Goal: Information Seeking & Learning: Learn about a topic

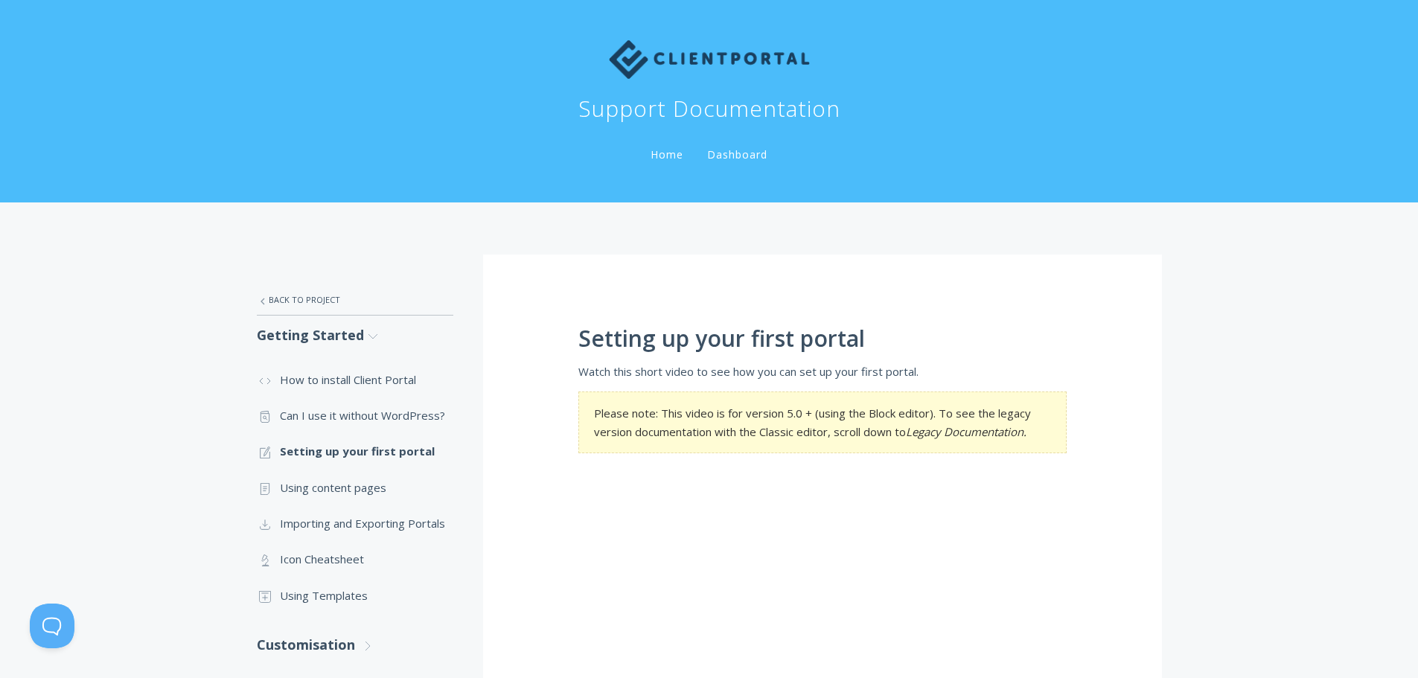
click at [672, 161] on link "Home" at bounding box center [667, 154] width 39 height 14
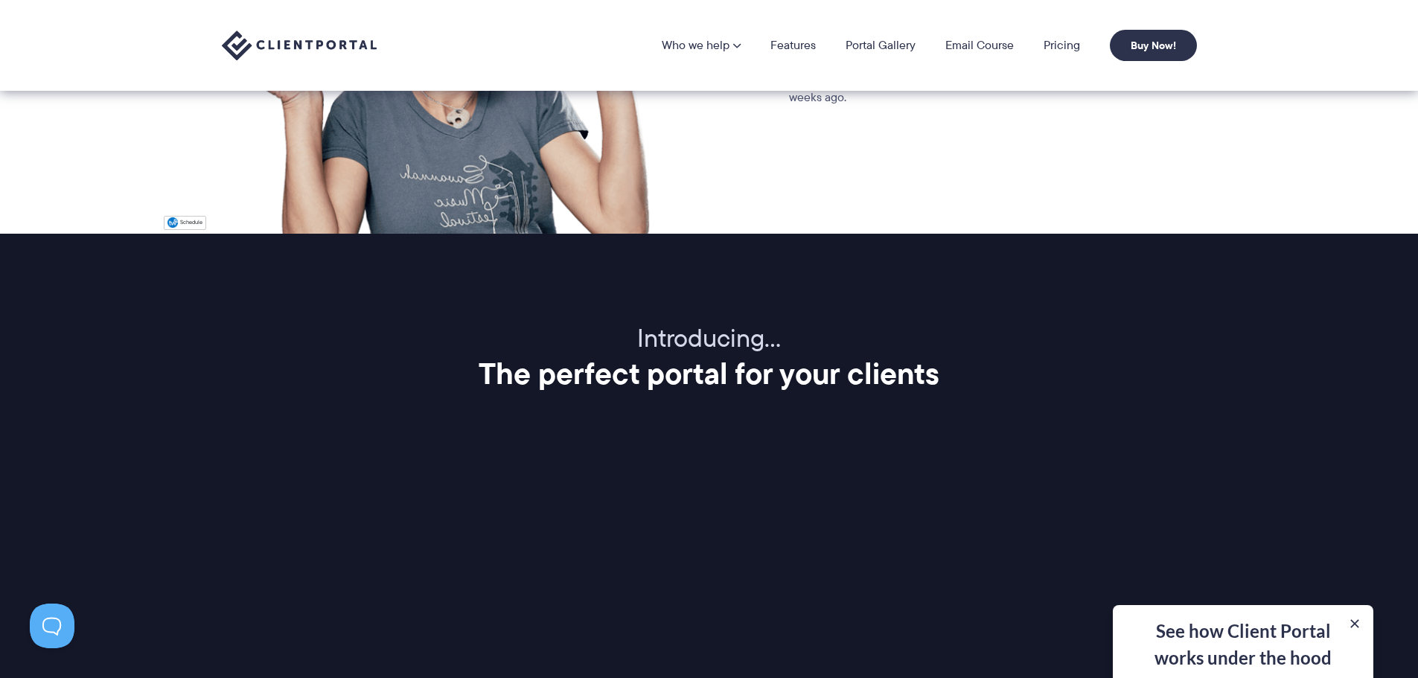
scroll to position [1563, 0]
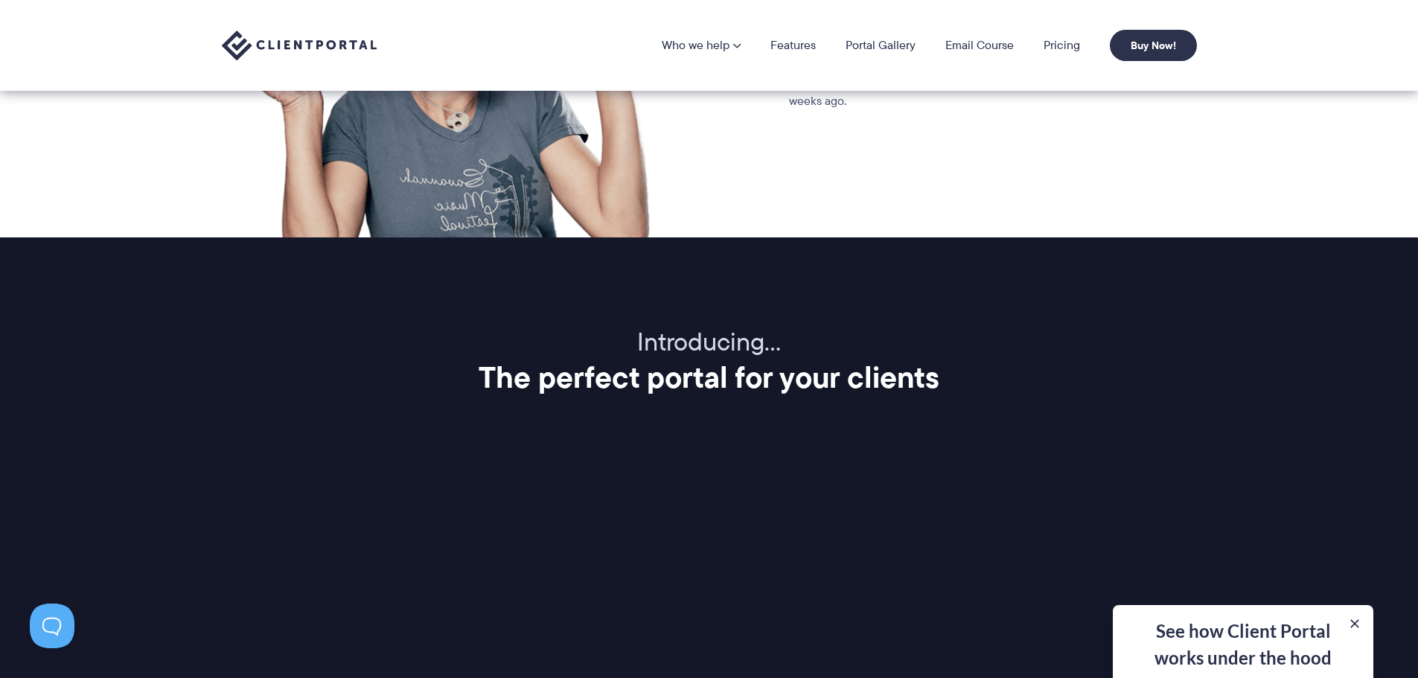
click at [1107, 417] on div "Introducing… The perfect portal for your clients Client Portal is a super simpl…" at bounding box center [709, 658] width 1012 height 662
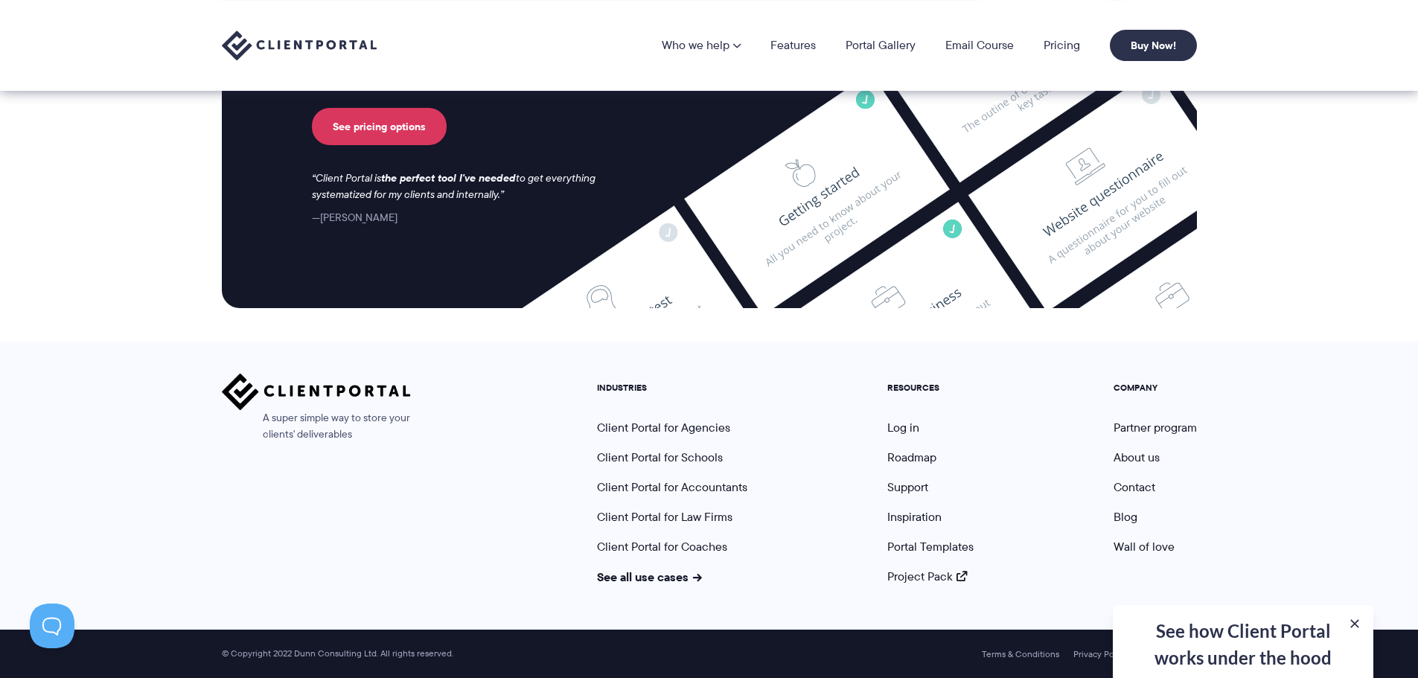
scroll to position [6047, 0]
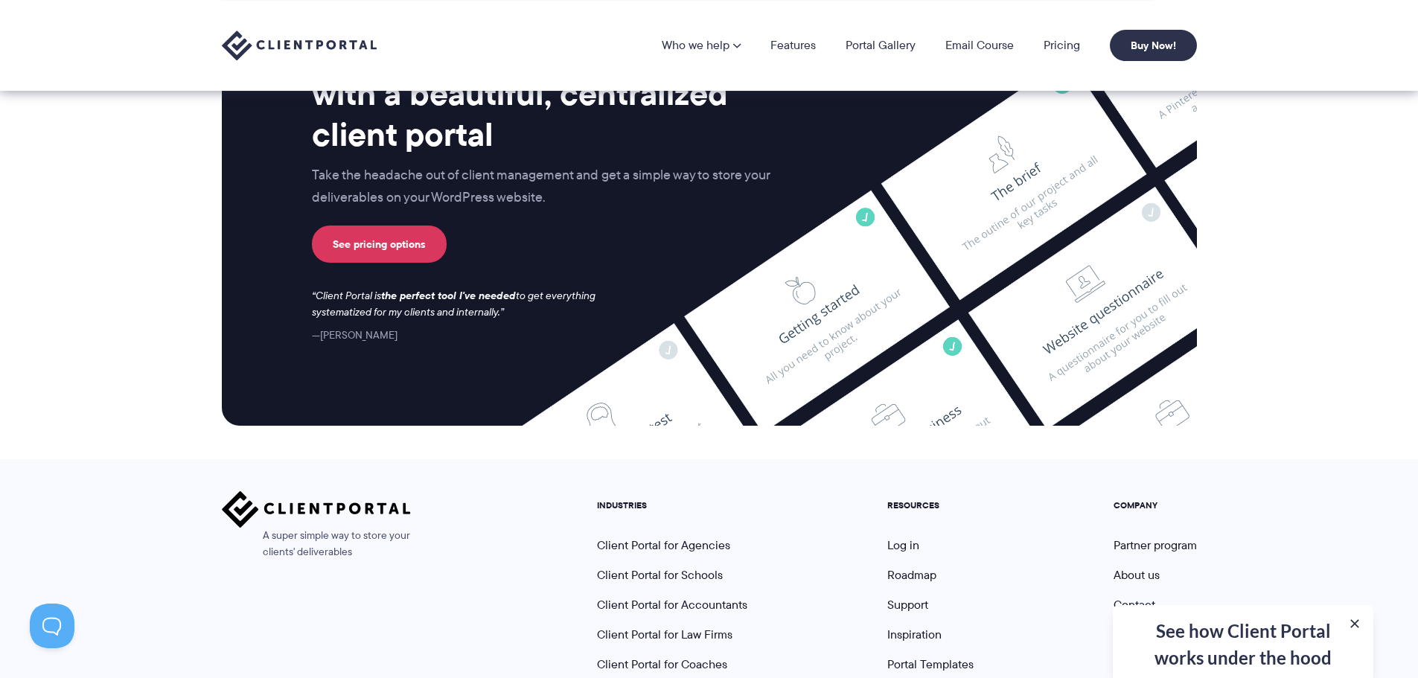
click at [1362, 622] on div "See how Client Portal works under the hood Get an in-depth video covering every…" at bounding box center [1243, 641] width 261 height 73
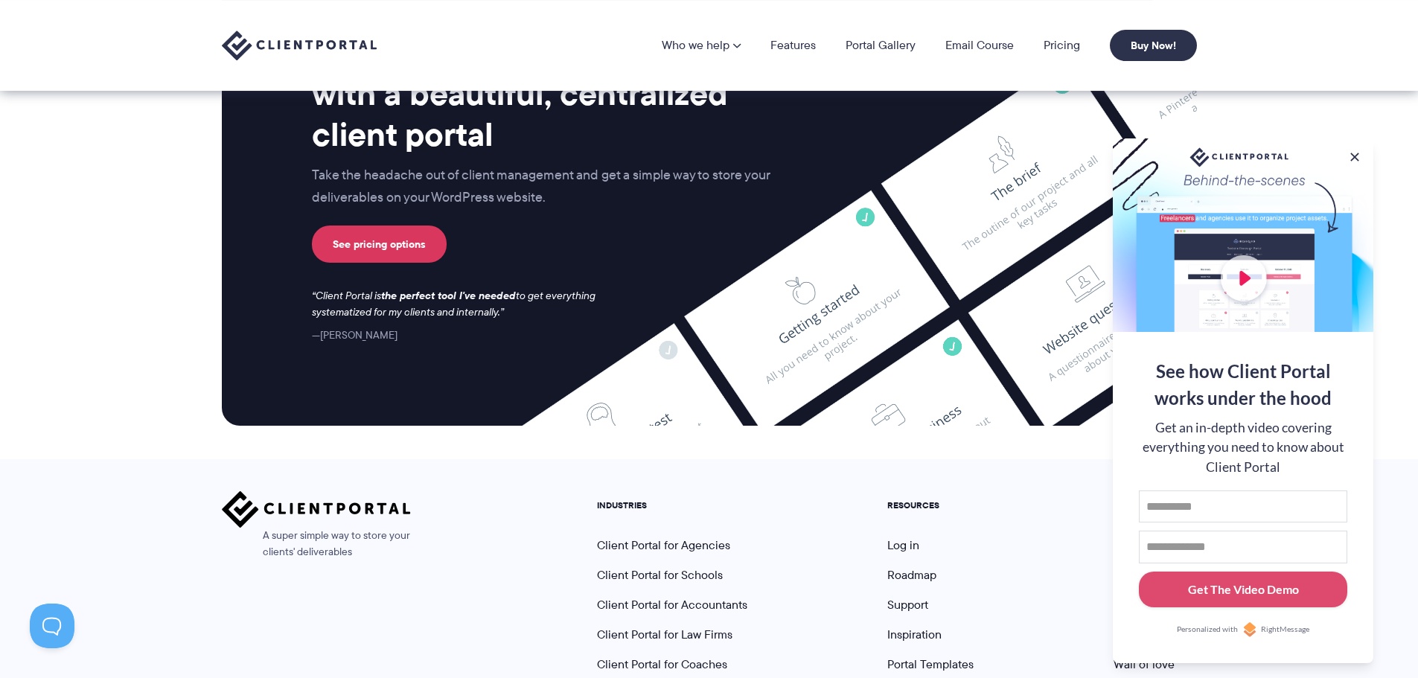
scroll to position [5844, 0]
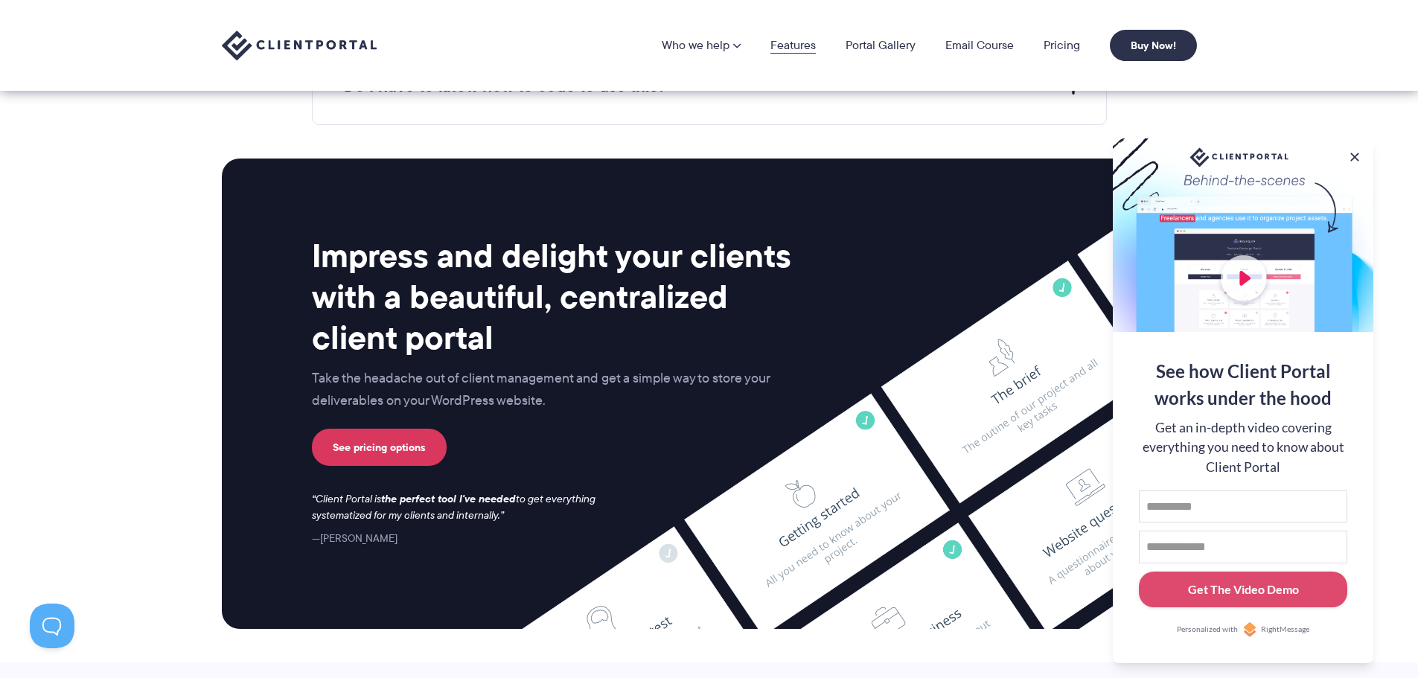
click at [794, 45] on link "Features" at bounding box center [793, 45] width 45 height 12
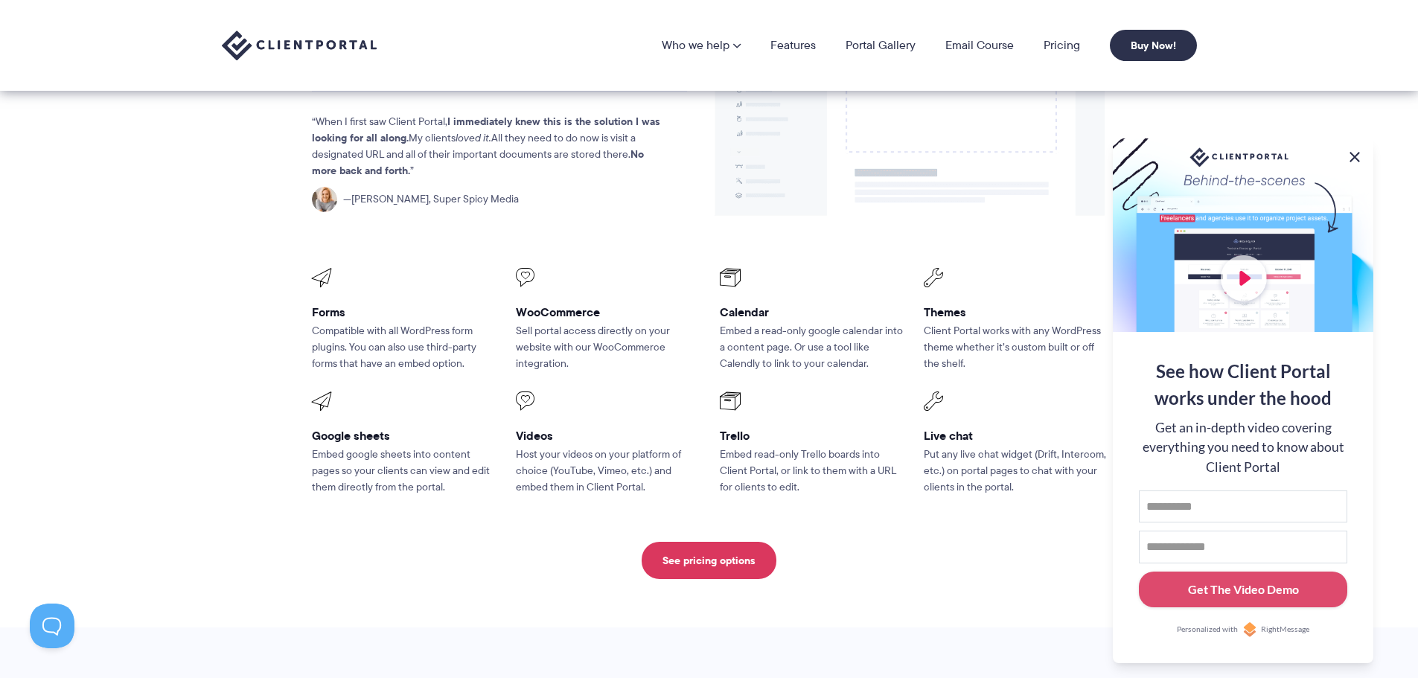
click at [1357, 157] on button at bounding box center [1355, 157] width 18 height 18
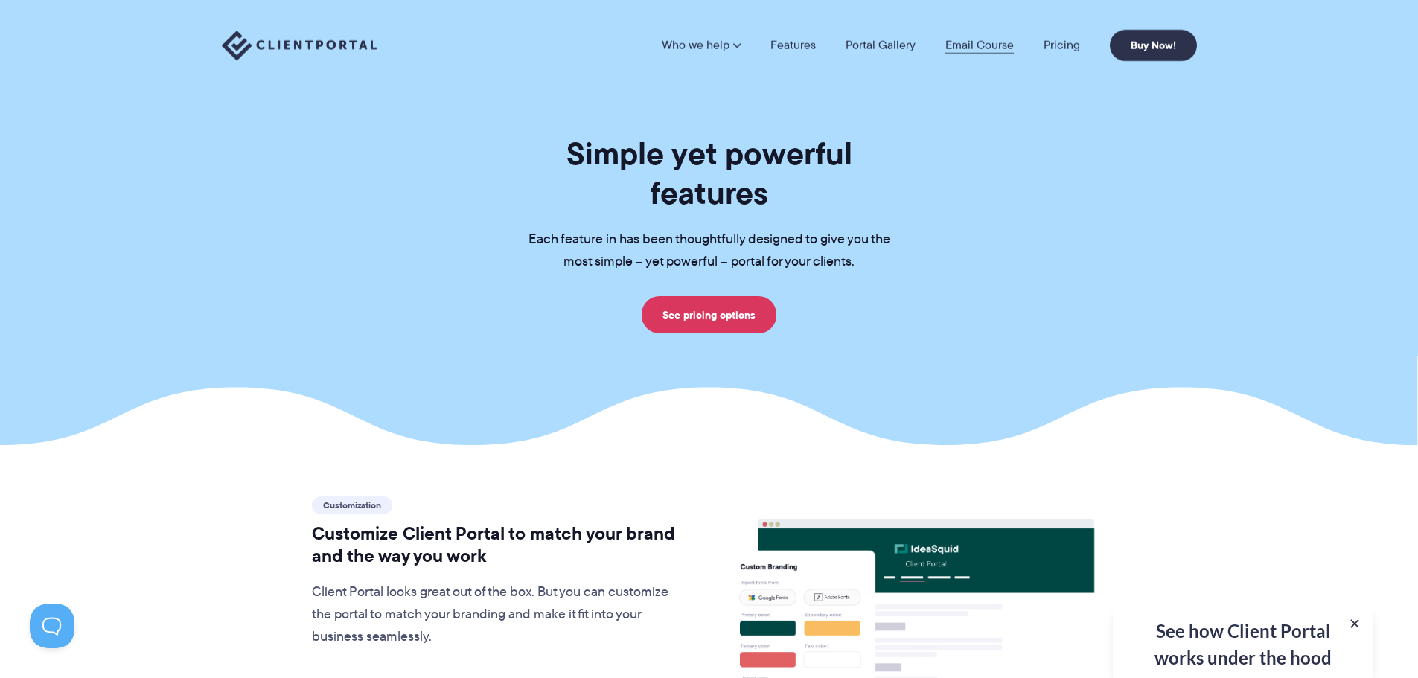
click at [960, 45] on link "Email Course" at bounding box center [979, 45] width 68 height 12
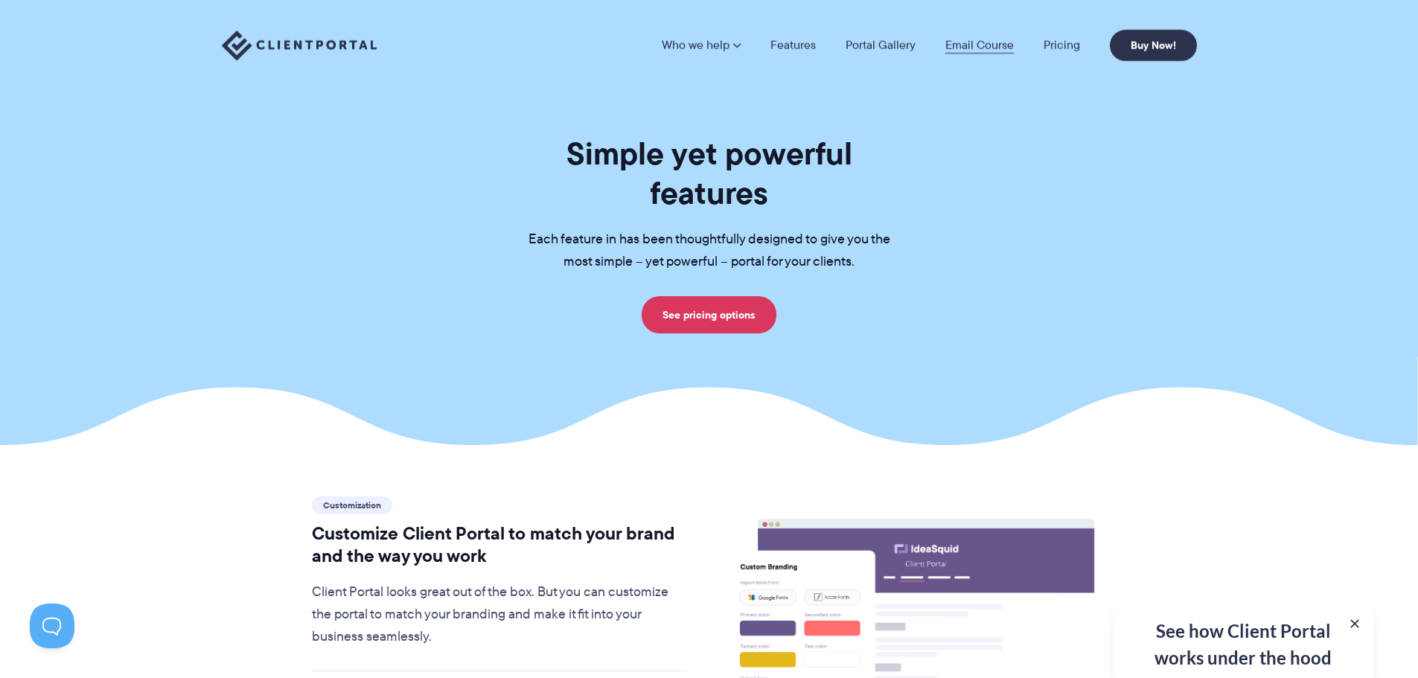
click at [964, 44] on link "Email Course" at bounding box center [979, 45] width 68 height 12
click at [993, 42] on link "Email Course" at bounding box center [979, 45] width 68 height 12
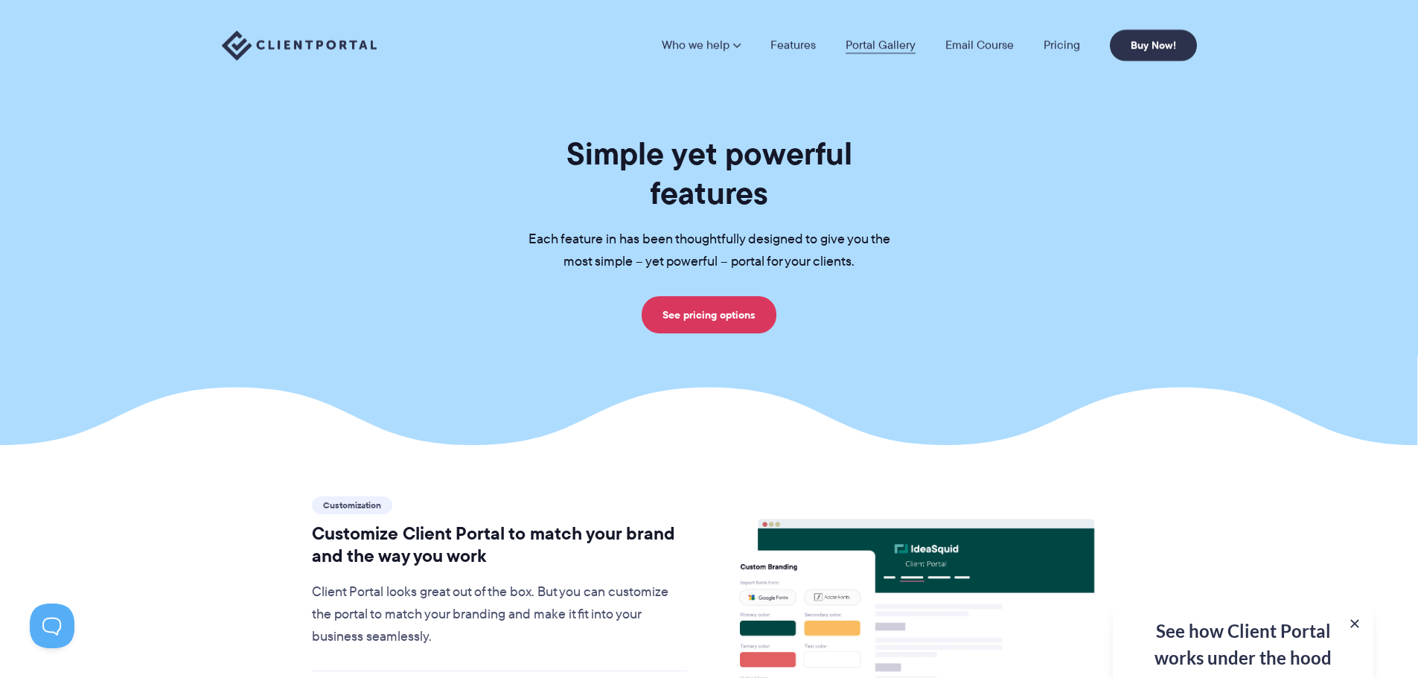
click at [872, 47] on link "Portal Gallery" at bounding box center [881, 45] width 70 height 12
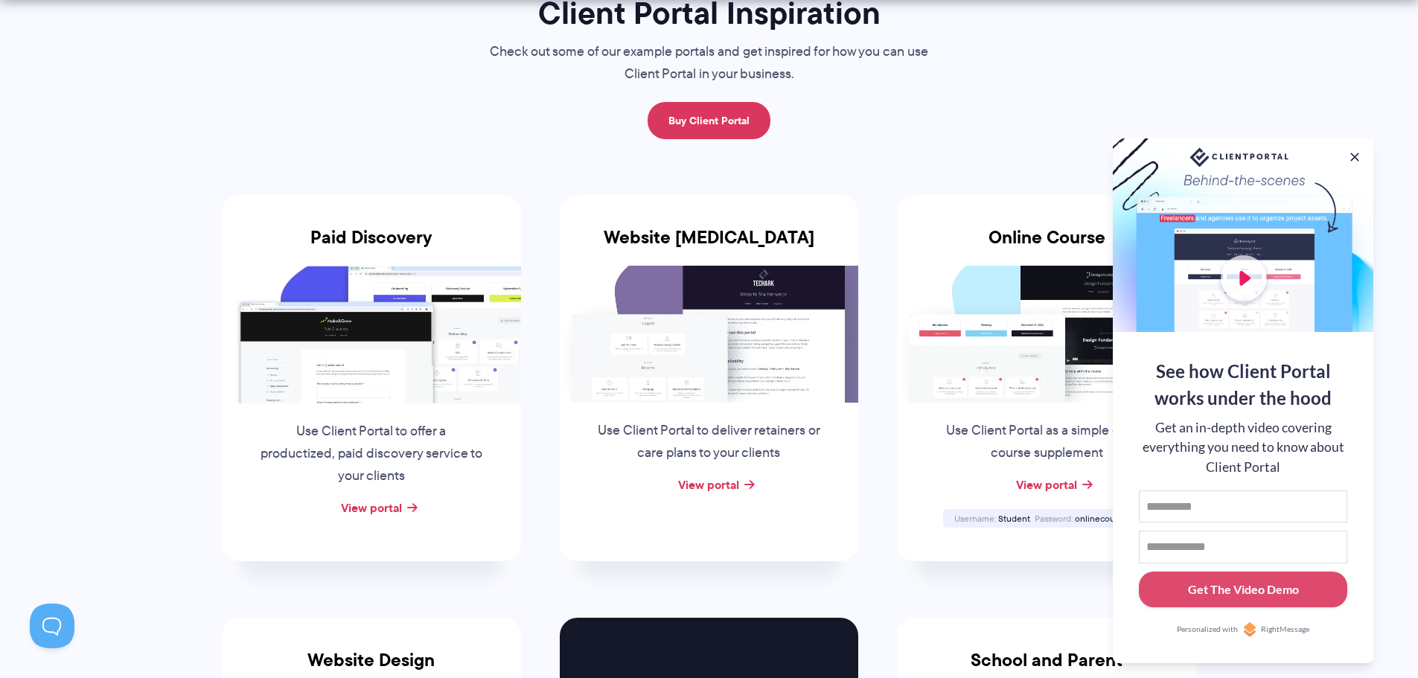
scroll to position [149, 0]
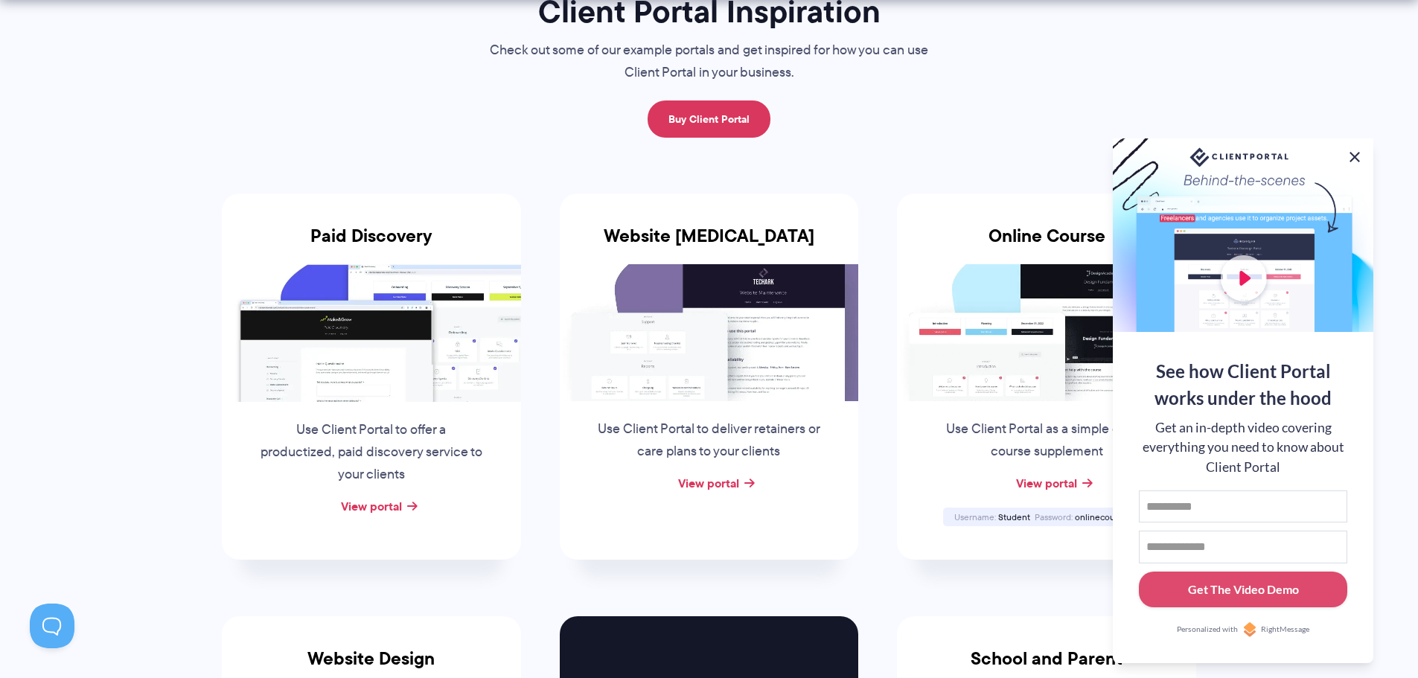
click at [1356, 153] on button at bounding box center [1355, 157] width 18 height 18
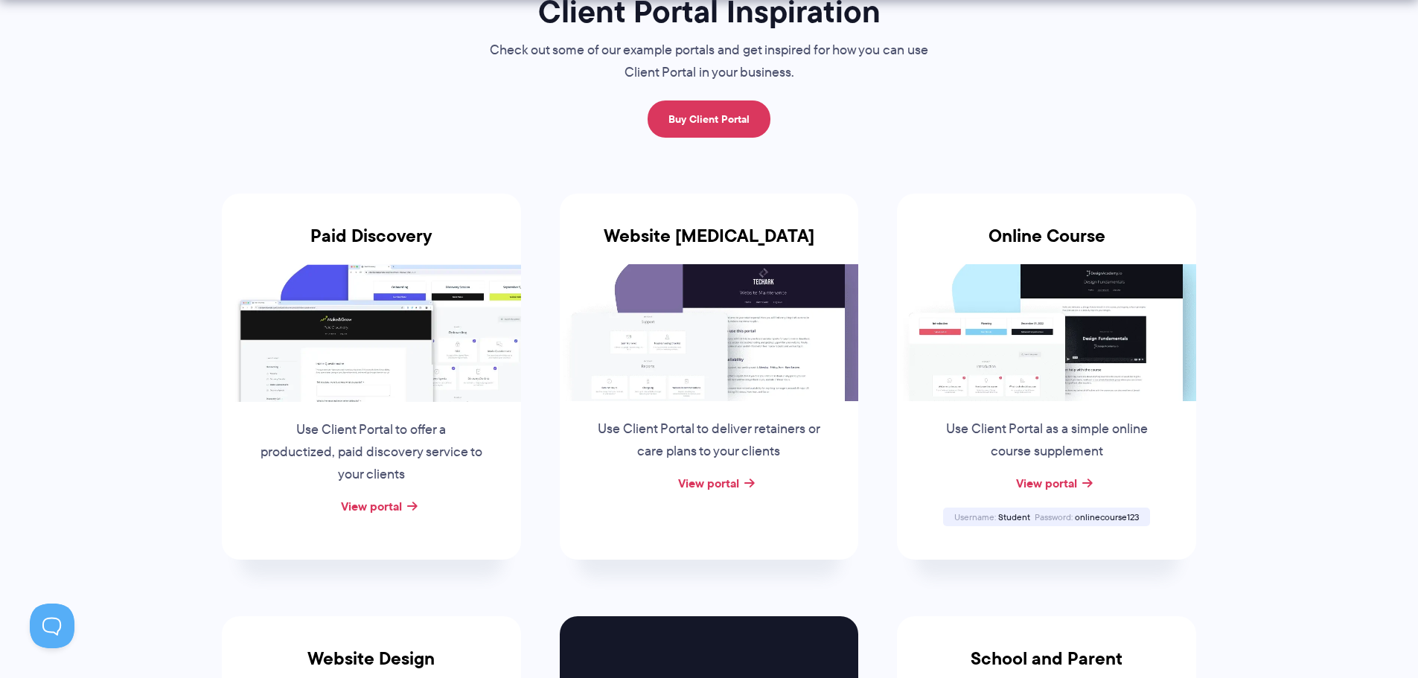
click at [737, 493] on div "View portal" at bounding box center [709, 484] width 299 height 22
click at [733, 482] on link "View portal" at bounding box center [708, 483] width 61 height 18
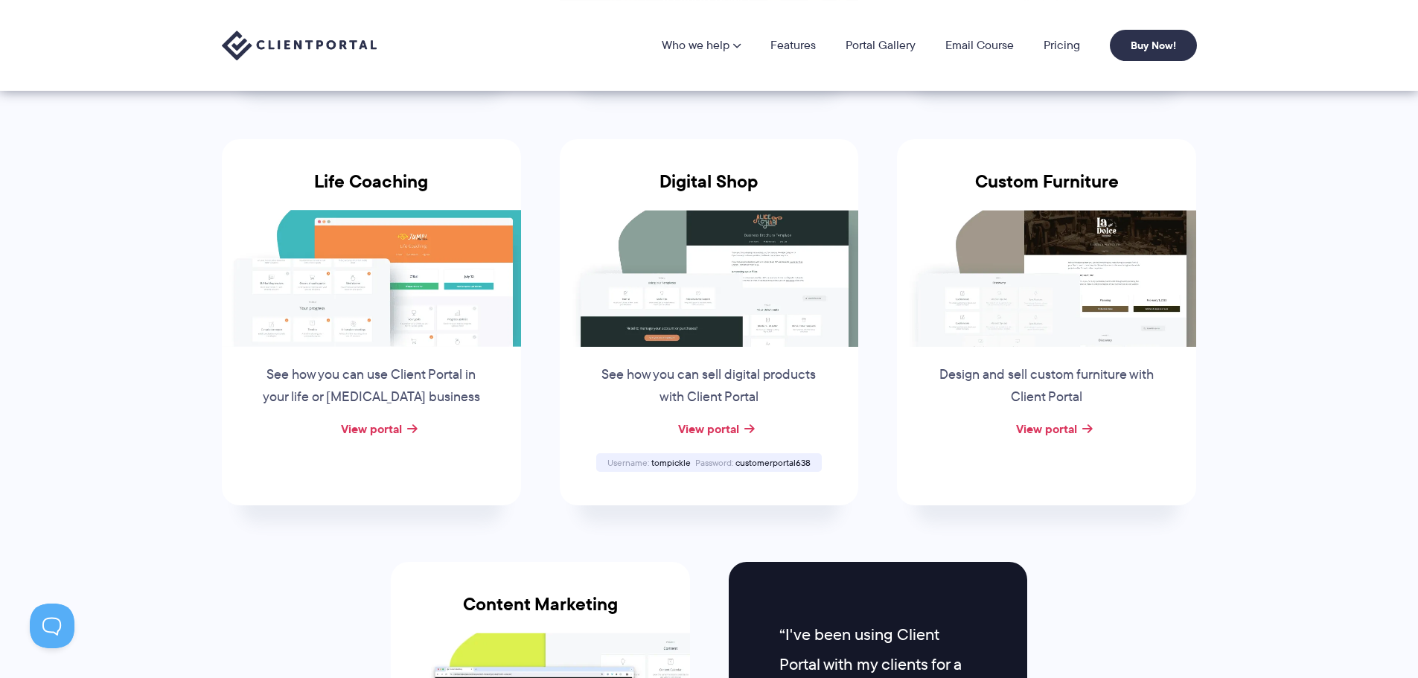
scroll to position [447, 0]
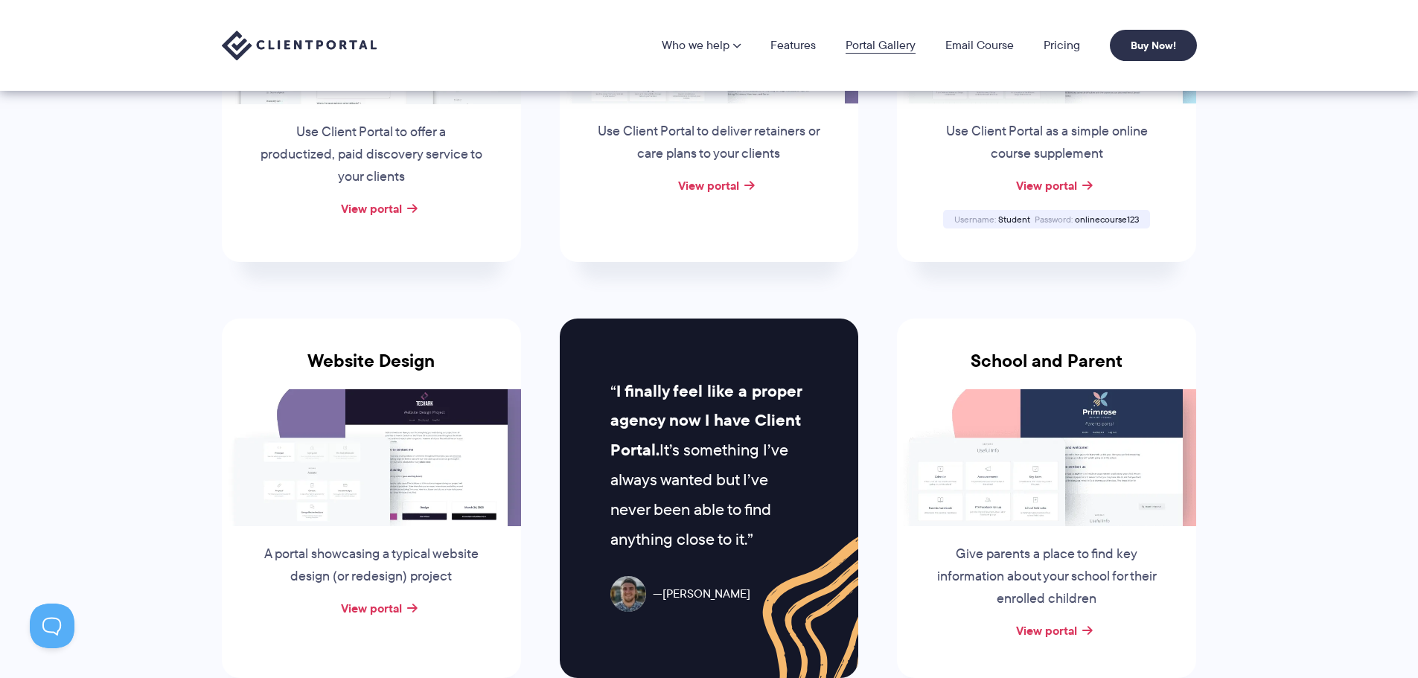
click at [902, 42] on link "Portal Gallery" at bounding box center [881, 45] width 70 height 12
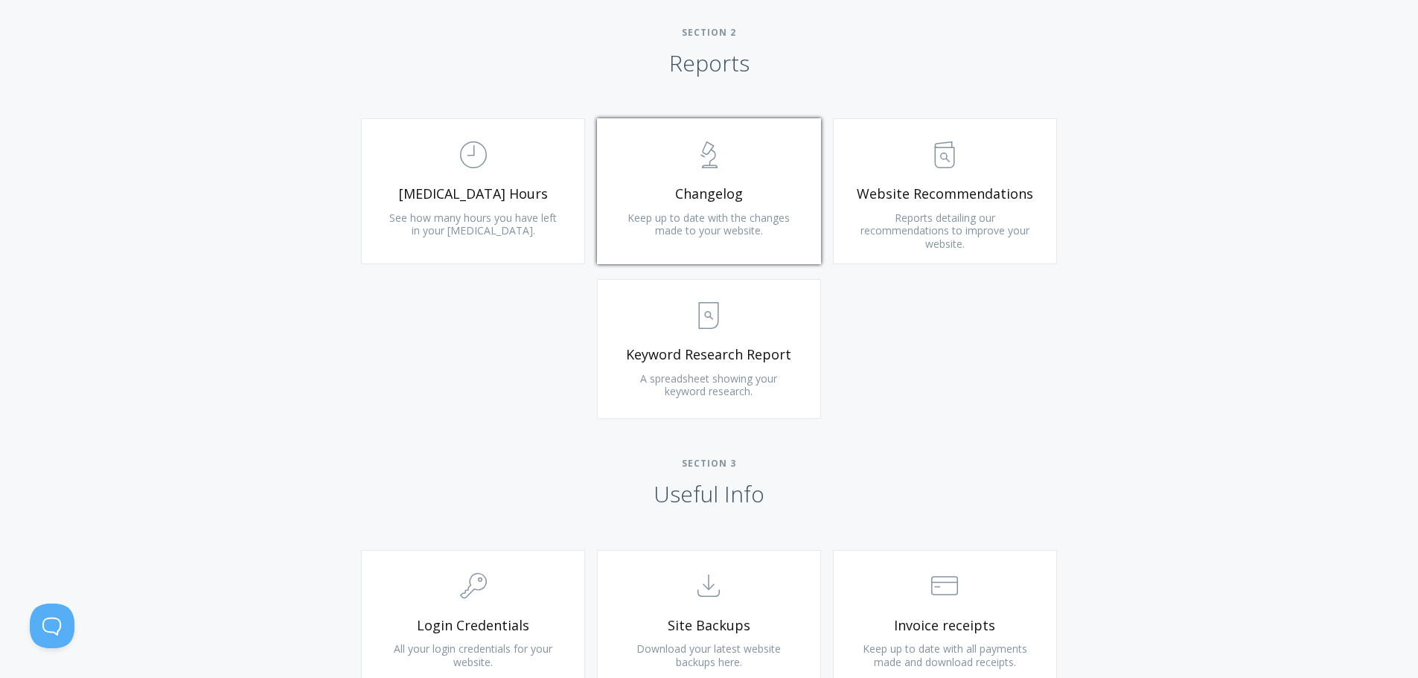
scroll to position [968, 0]
click at [975, 140] on span ".st0{fill:none;stroke:#000000;stroke-width:2;stroke-miterlimit:10;} Untitled-13" at bounding box center [945, 154] width 178 height 45
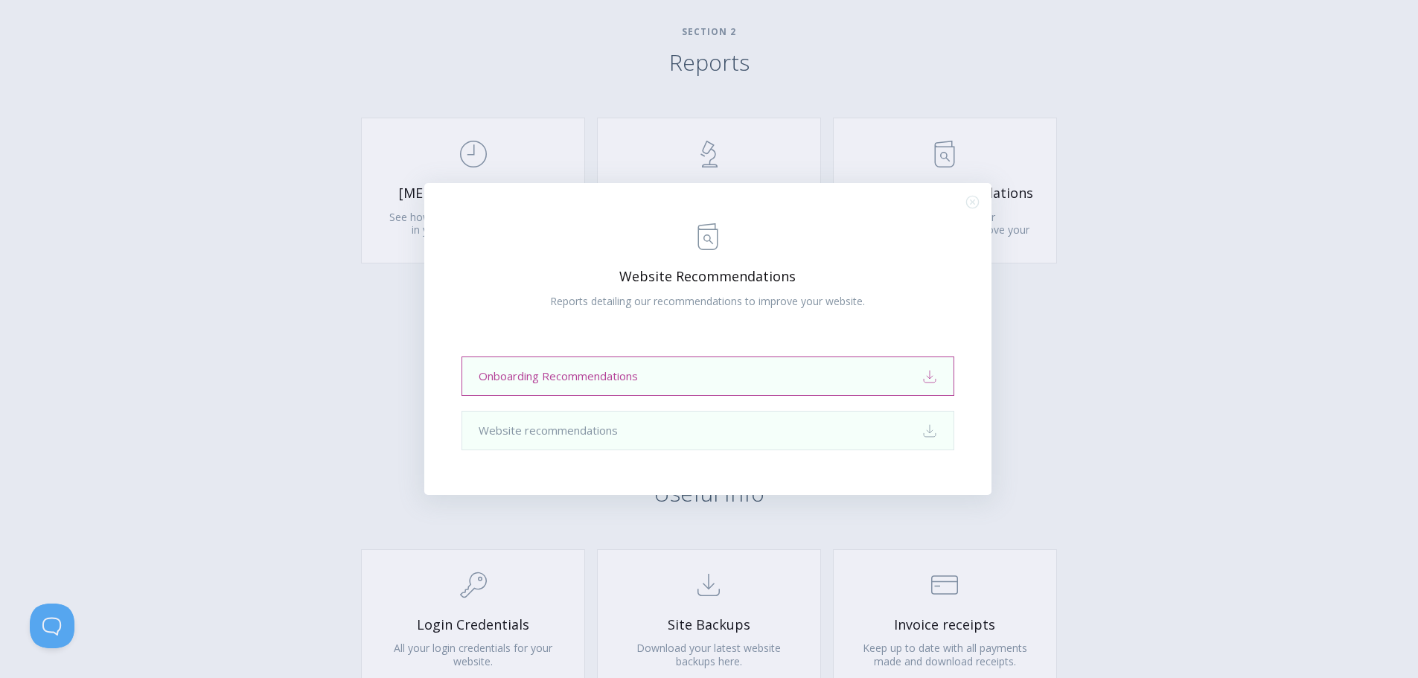
click at [669, 376] on link "Onboarding Recommendations Download" at bounding box center [708, 376] width 493 height 39
click at [977, 197] on icon ".st0{fill:none;stroke:#000000;stroke-width:2;stroke-miterlimit:10;} Close" at bounding box center [972, 202] width 13 height 13
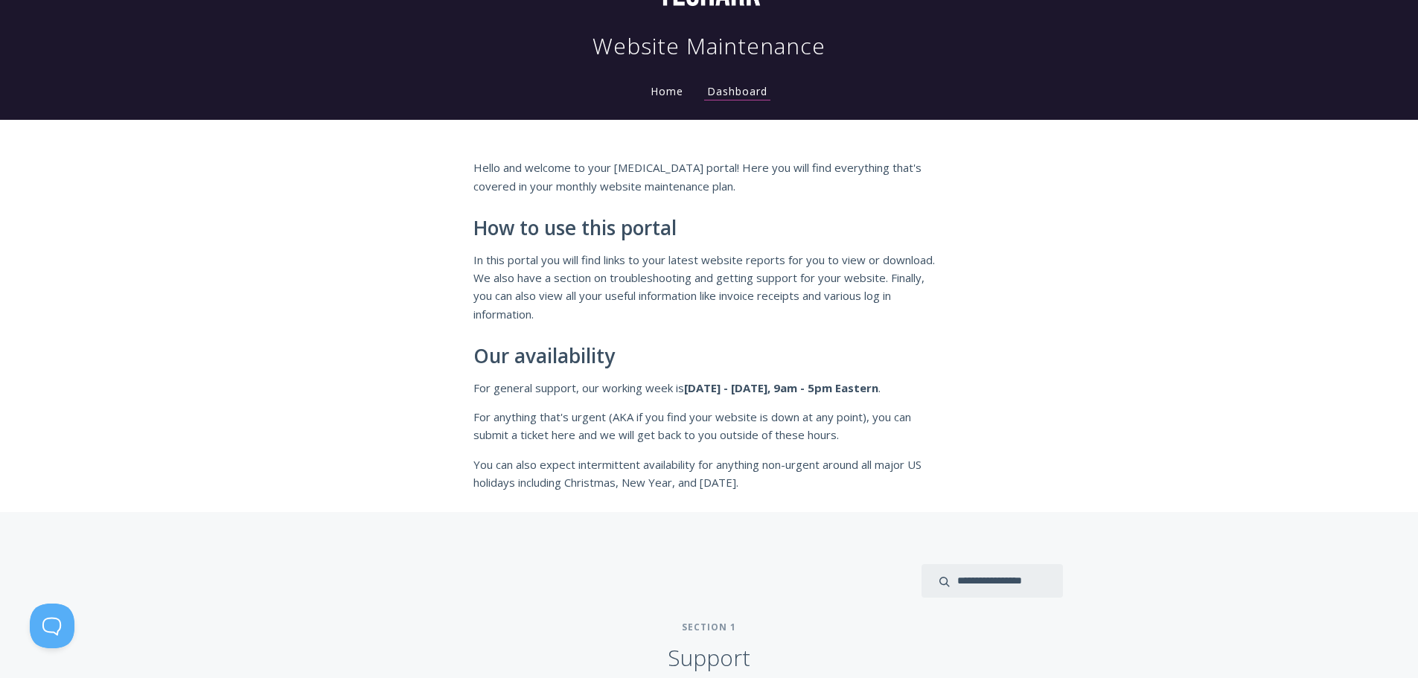
scroll to position [0, 0]
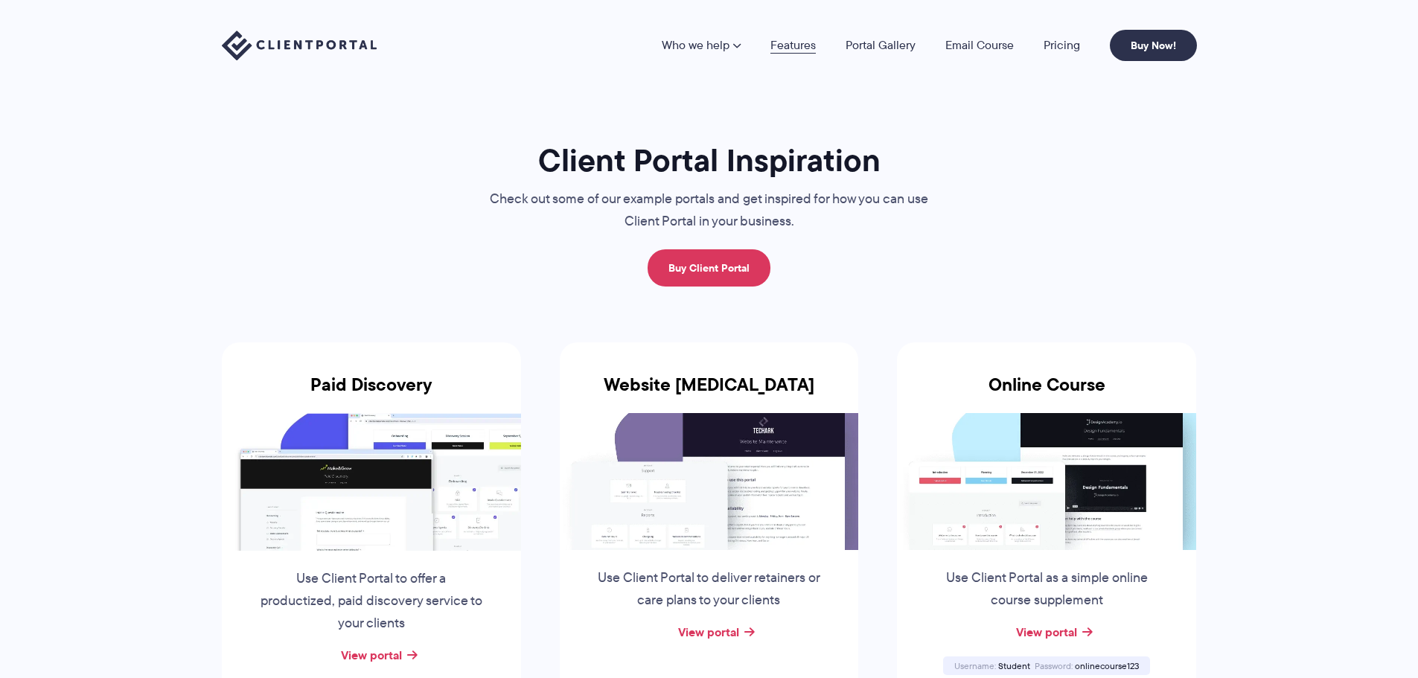
click at [794, 48] on link "Features" at bounding box center [793, 45] width 45 height 12
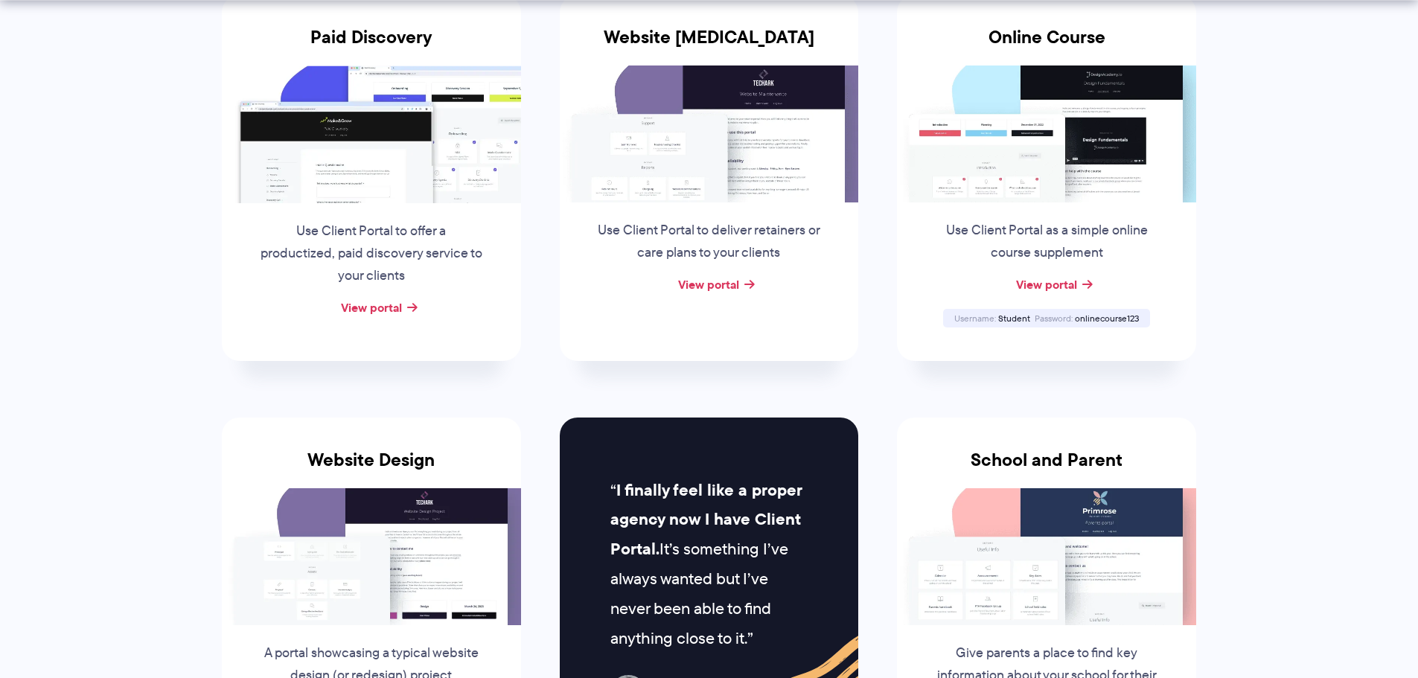
scroll to position [447, 0]
